Goal: Transaction & Acquisition: Purchase product/service

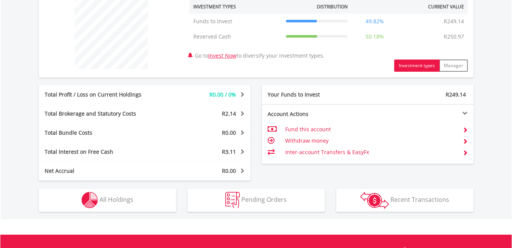
scroll to position [286, 0]
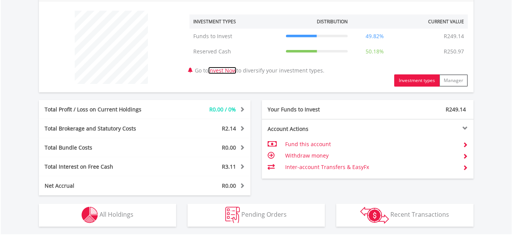
click at [236, 73] on link "Invest Now" at bounding box center [222, 70] width 28 height 7
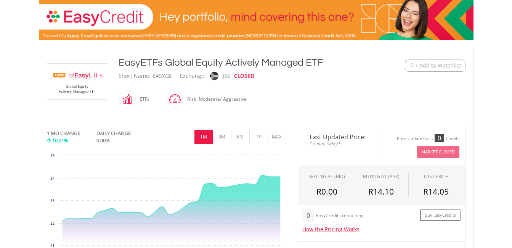
scroll to position [120, 0]
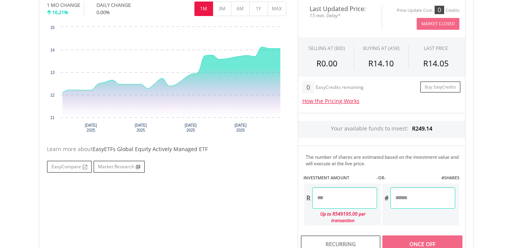
scroll to position [247, 0]
click at [360, 194] on input "number" at bounding box center [344, 197] width 65 height 21
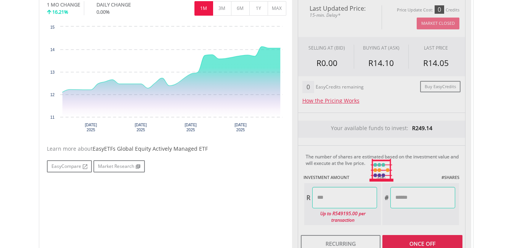
type input "******"
click at [420, 232] on div "Last Updated Price: 15-min. Delay* Price Update Cost: 0 Credits Market Closed S…" at bounding box center [381, 170] width 179 height 346
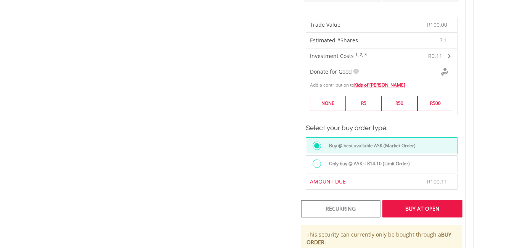
scroll to position [493, 0]
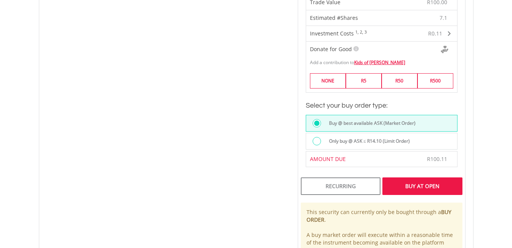
click at [401, 177] on div "Buy At Open" at bounding box center [422, 186] width 80 height 18
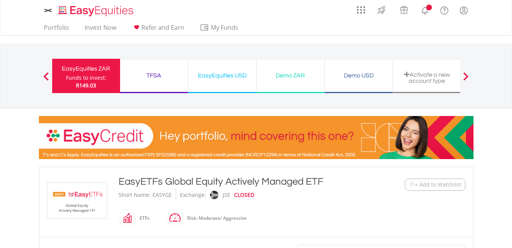
scroll to position [477, 0]
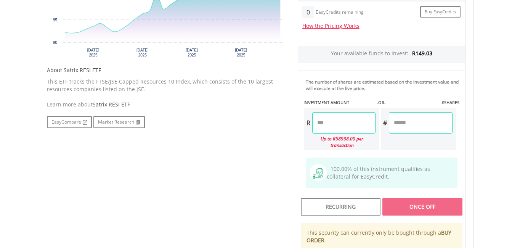
scroll to position [330, 0]
click at [349, 128] on input "number" at bounding box center [343, 122] width 63 height 21
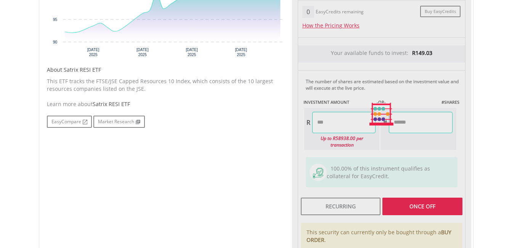
type input "******"
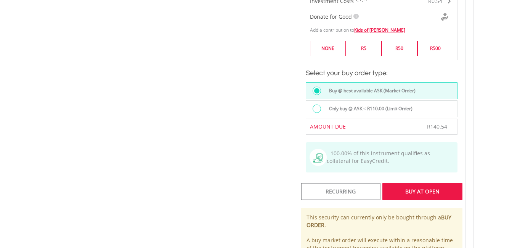
scroll to position [533, 0]
drag, startPoint x: 420, startPoint y: 202, endPoint x: 398, endPoint y: 188, distance: 26.1
click at [398, 188] on div "Buy At Open" at bounding box center [422, 191] width 80 height 18
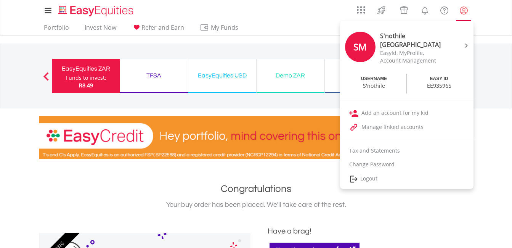
click at [463, 13] on lord-icon "My Profile" at bounding box center [464, 11] width 10 height 10
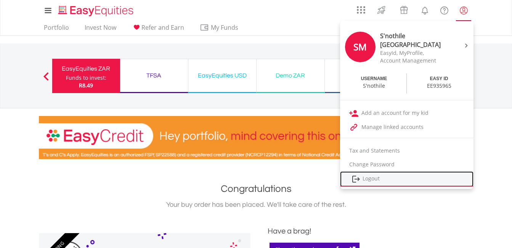
click at [375, 177] on link "Logout" at bounding box center [406, 179] width 133 height 16
